Goal: Information Seeking & Learning: Learn about a topic

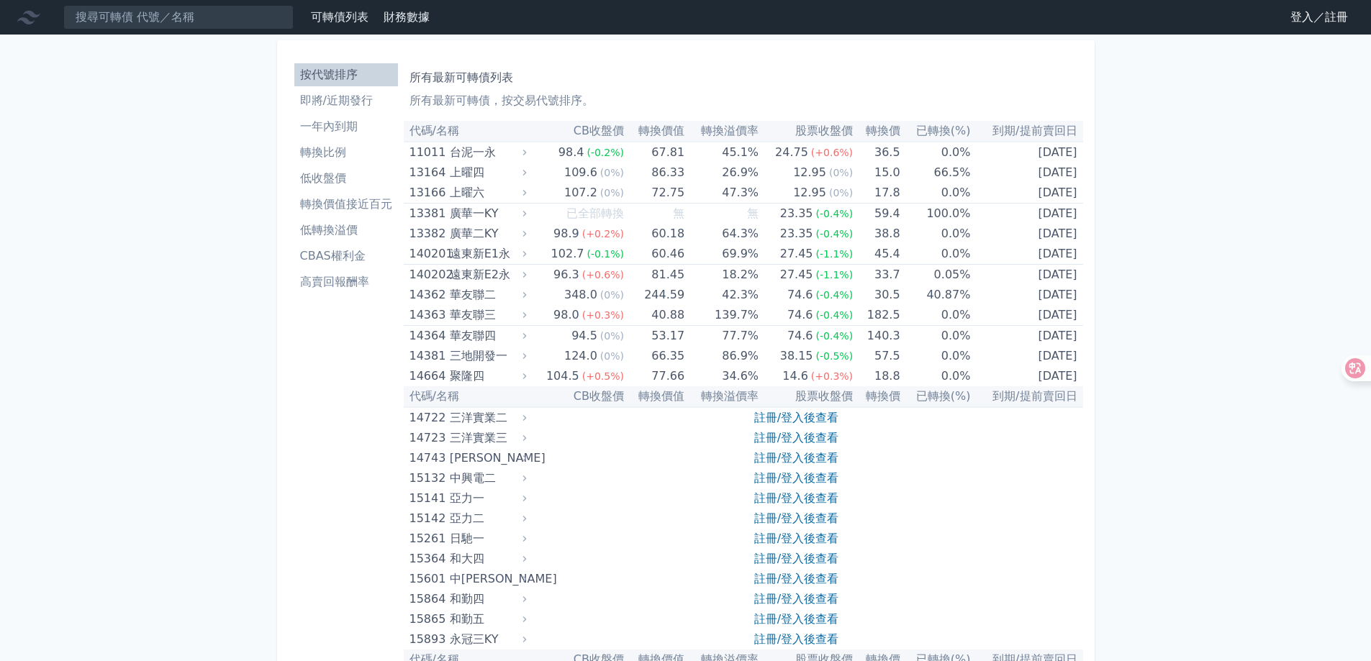
click at [1323, 17] on link "登入／註冊" at bounding box center [1319, 17] width 81 height 23
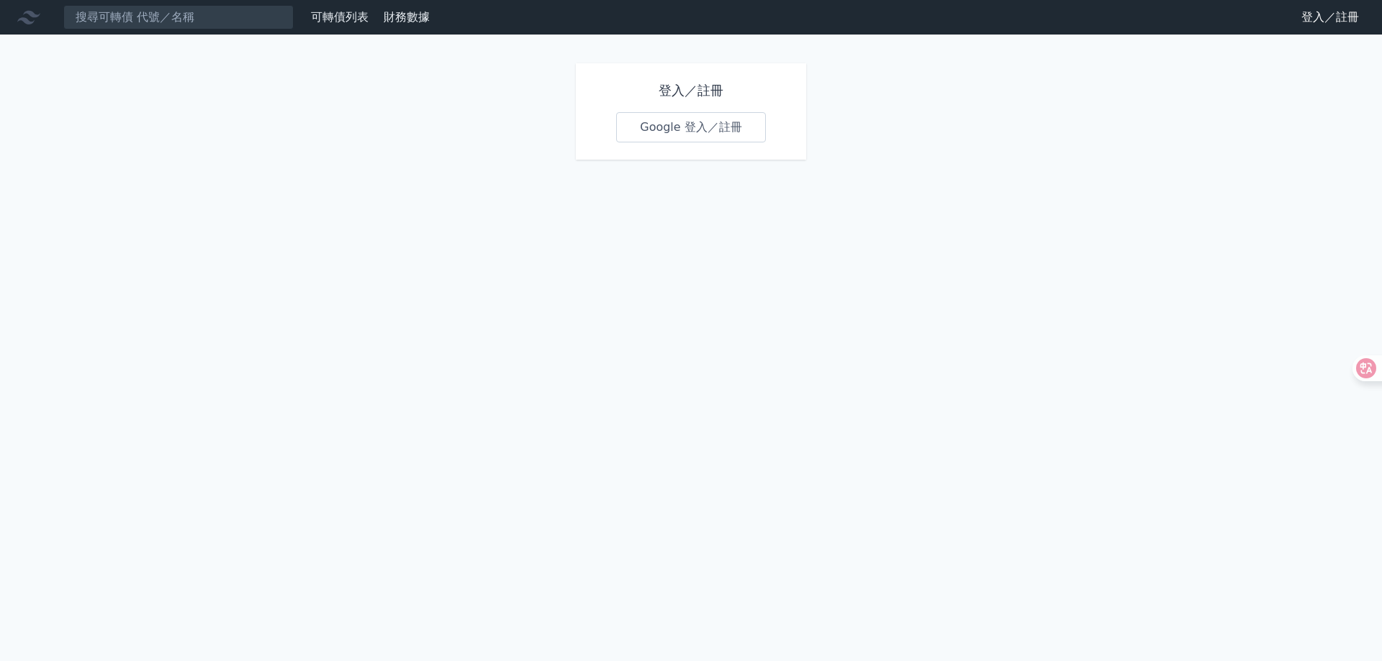
click at [697, 123] on link "Google 登入／註冊" at bounding box center [691, 127] width 150 height 30
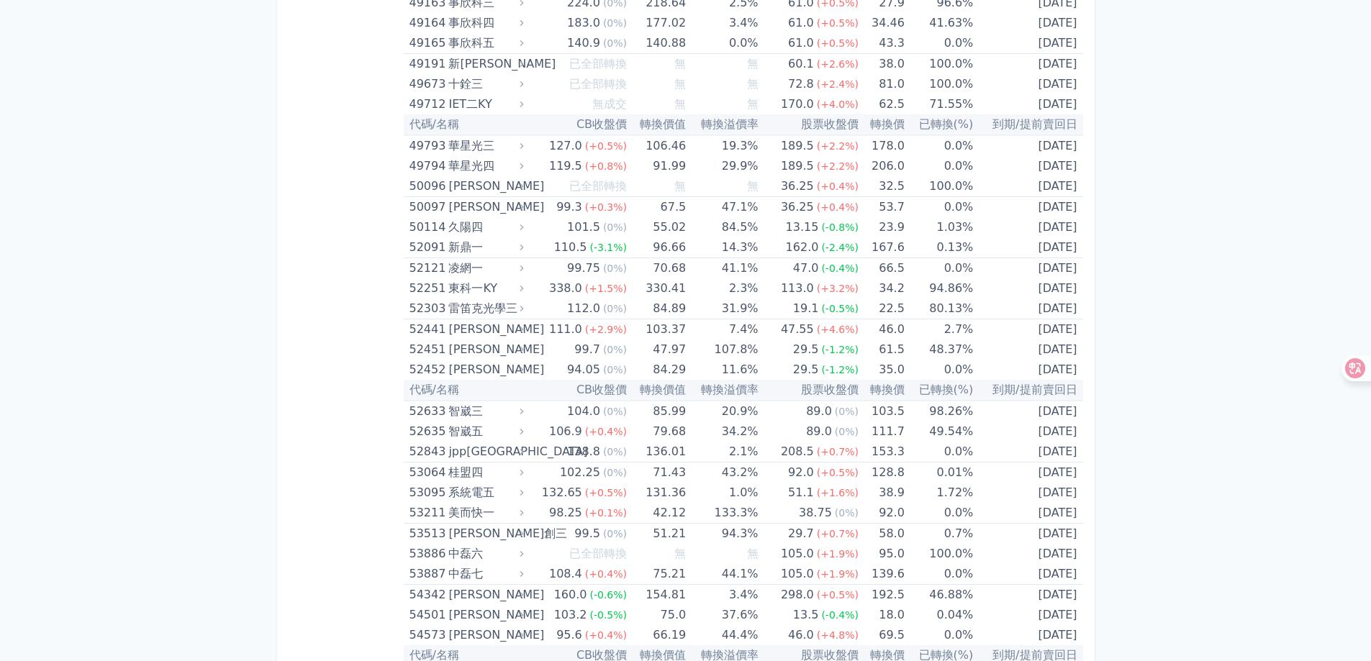
scroll to position [4822, 0]
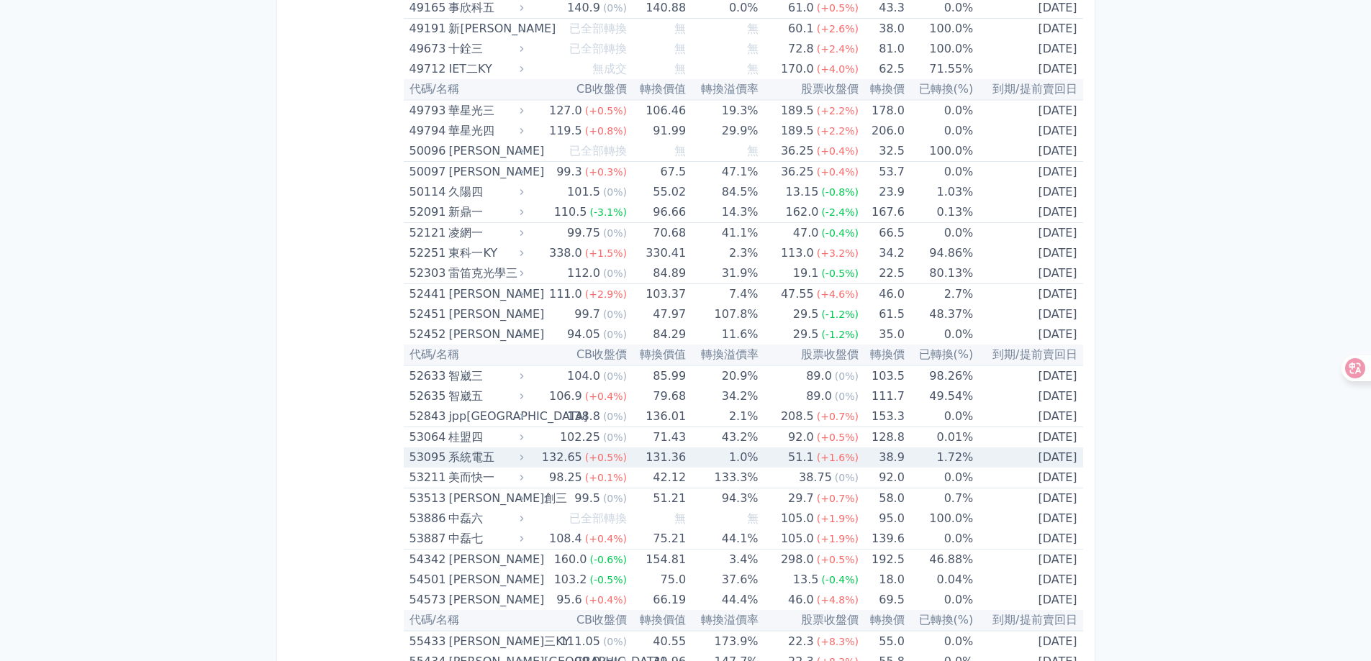
click at [486, 454] on div "系統電五" at bounding box center [484, 458] width 72 height 20
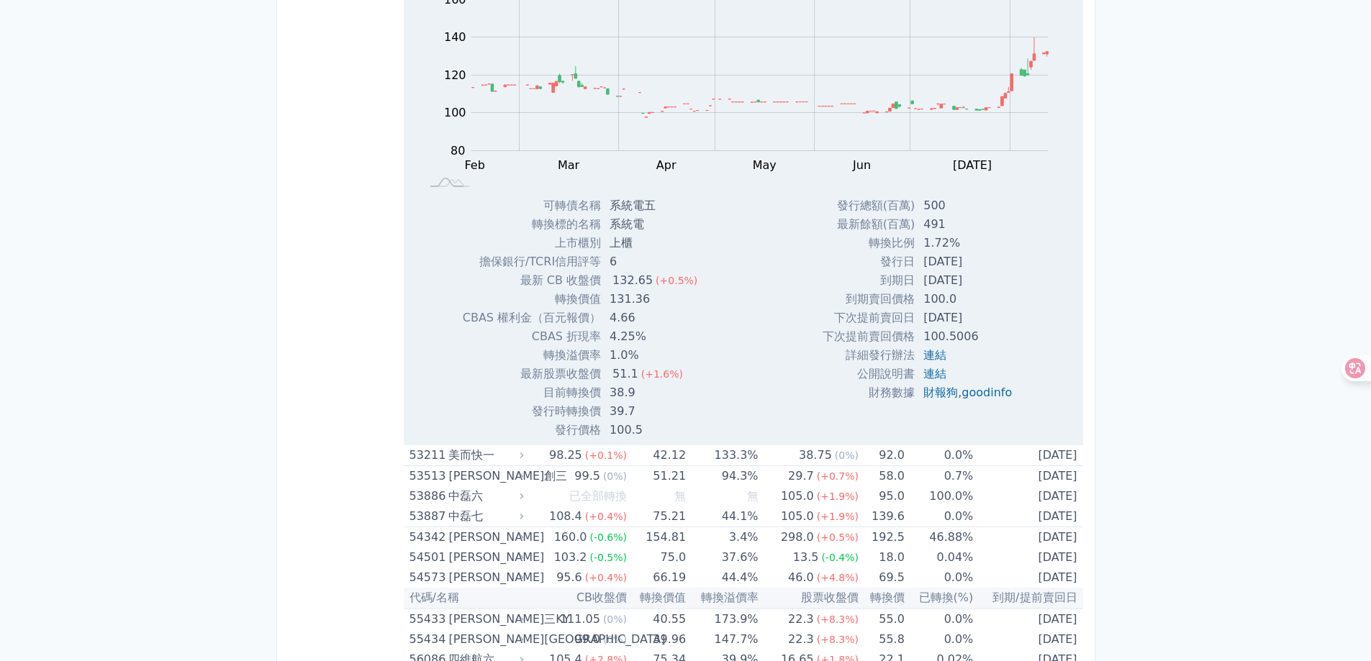
scroll to position [5325, 0]
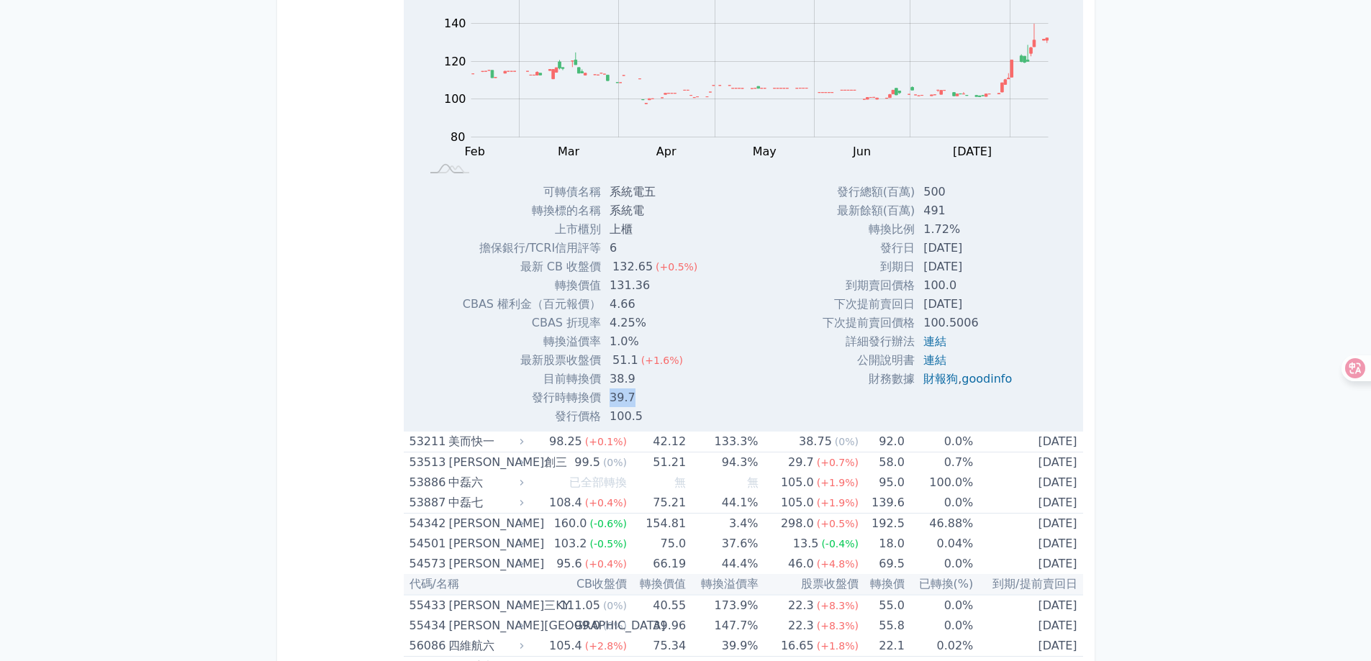
drag, startPoint x: 610, startPoint y: 400, endPoint x: 633, endPoint y: 399, distance: 23.0
click at [633, 399] on td "39.7" at bounding box center [655, 398] width 108 height 19
drag, startPoint x: 607, startPoint y: 380, endPoint x: 634, endPoint y: 380, distance: 26.6
click at [634, 380] on td "38.9" at bounding box center [655, 379] width 108 height 19
click at [635, 380] on td "38.9" at bounding box center [655, 379] width 108 height 19
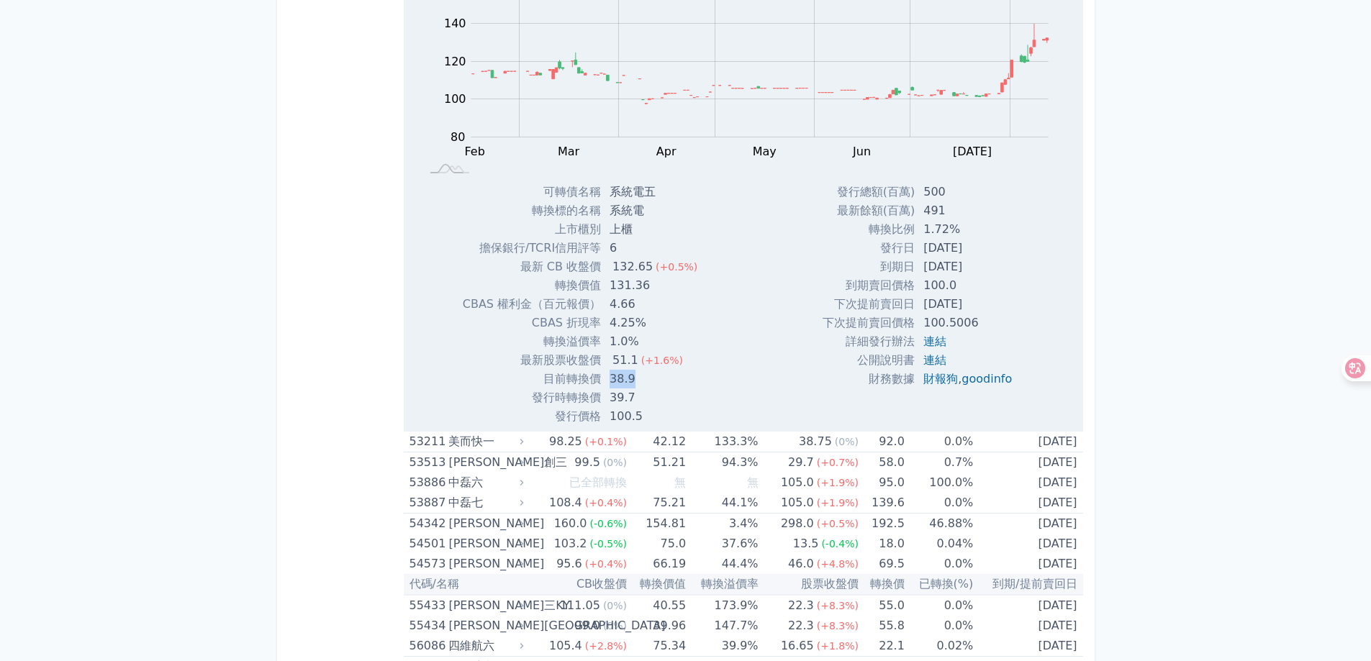
click at [635, 382] on td "38.9" at bounding box center [655, 379] width 108 height 19
click at [623, 250] on td "6" at bounding box center [655, 248] width 108 height 19
click at [630, 273] on div "132.65" at bounding box center [633, 267] width 46 height 19
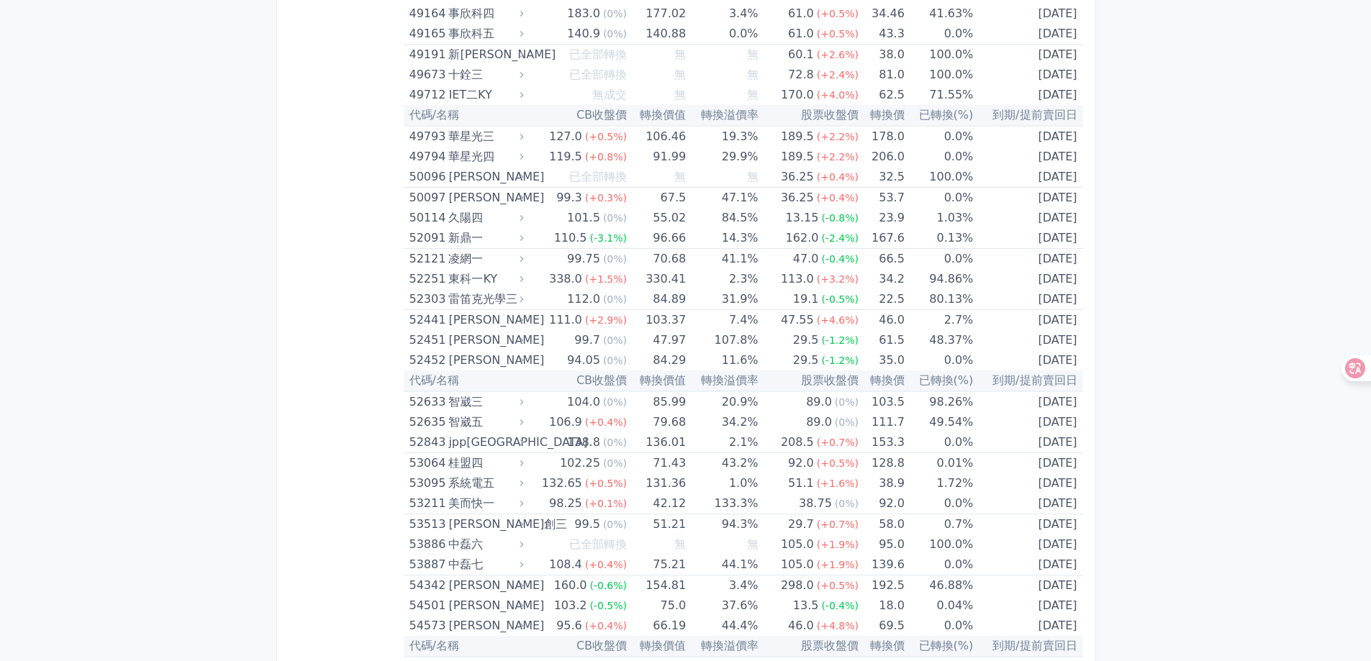
scroll to position [4822, 0]
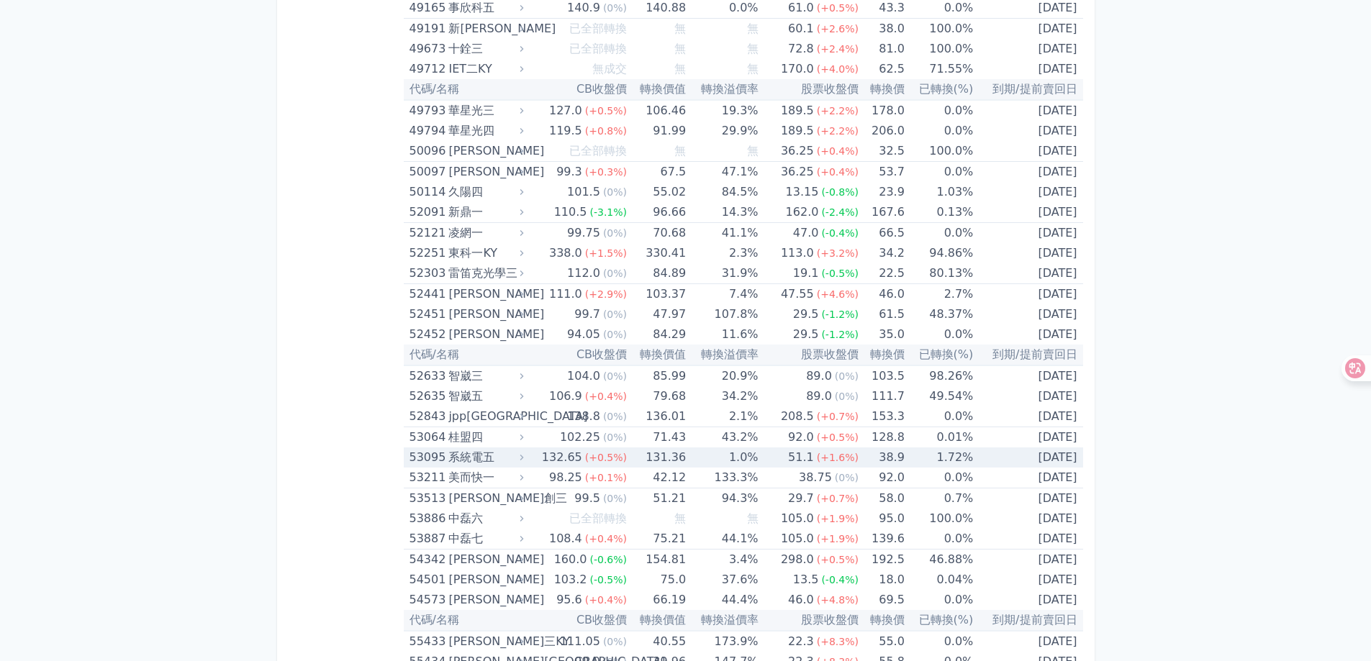
click at [458, 461] on div "系統電五" at bounding box center [484, 458] width 72 height 20
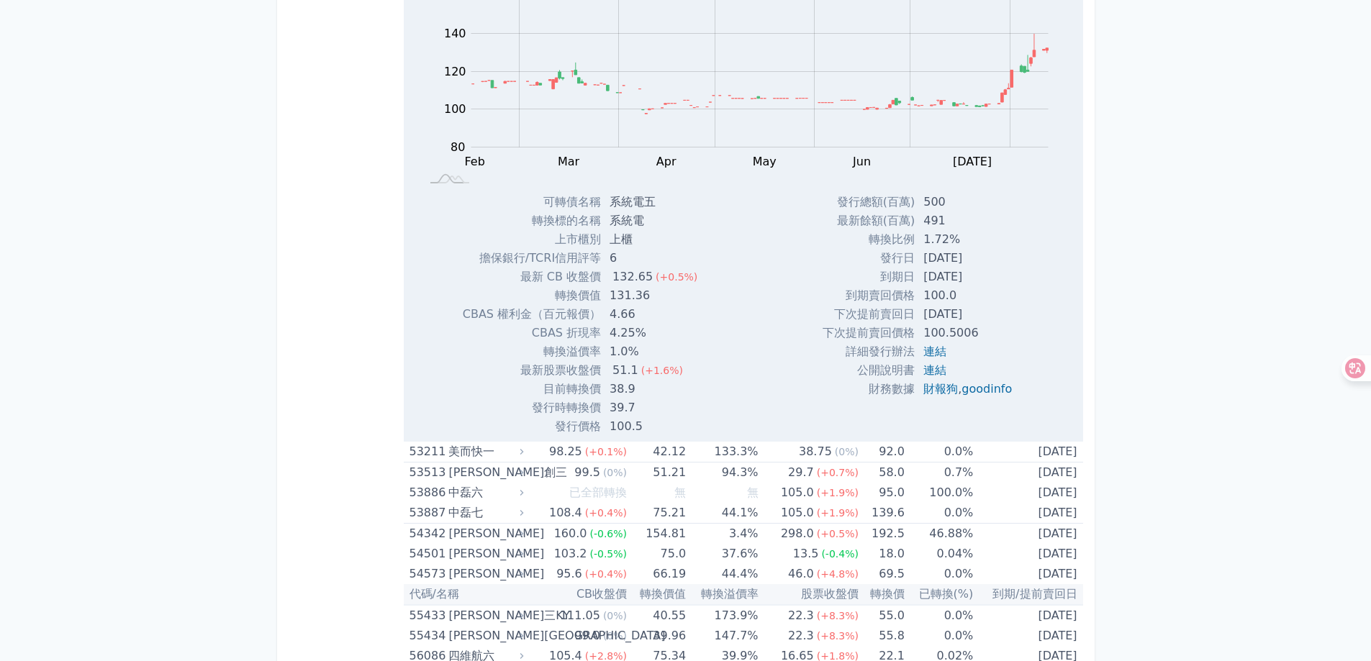
scroll to position [5325, 0]
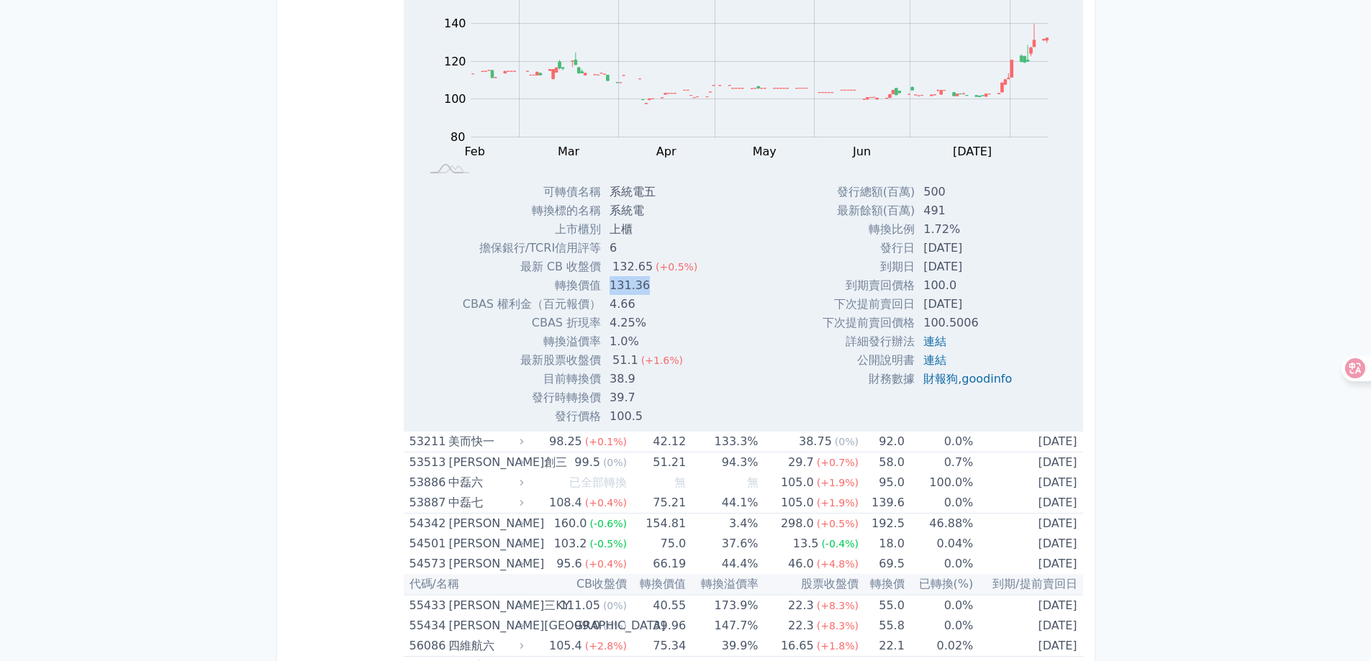
drag, startPoint x: 610, startPoint y: 284, endPoint x: 644, endPoint y: 284, distance: 33.8
click at [644, 284] on td "131.36" at bounding box center [655, 285] width 108 height 19
